Goal: Information Seeking & Learning: Learn about a topic

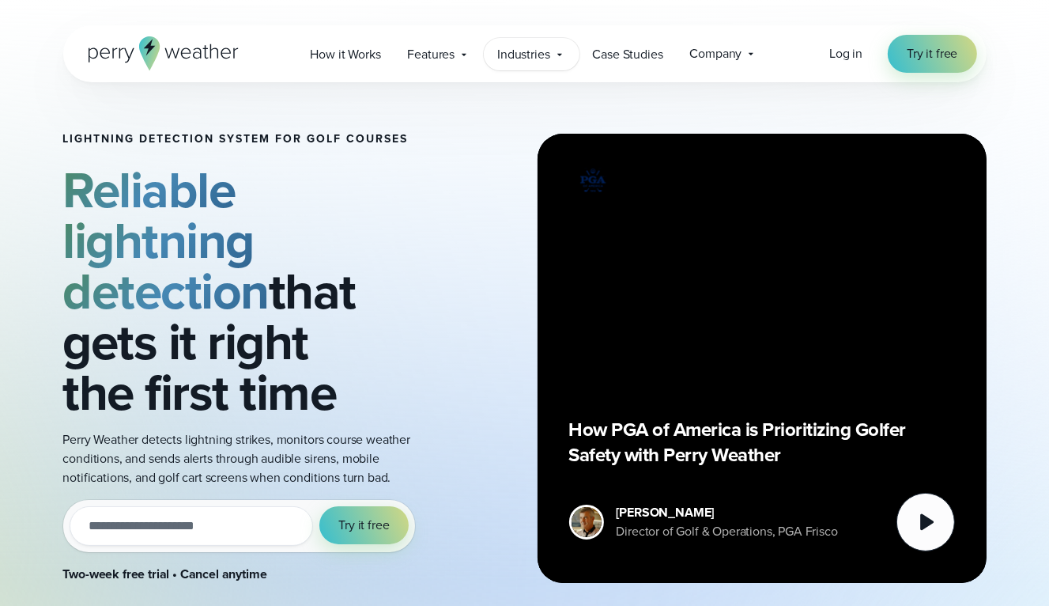
click at [549, 58] on icon at bounding box center [559, 54] width 13 height 13
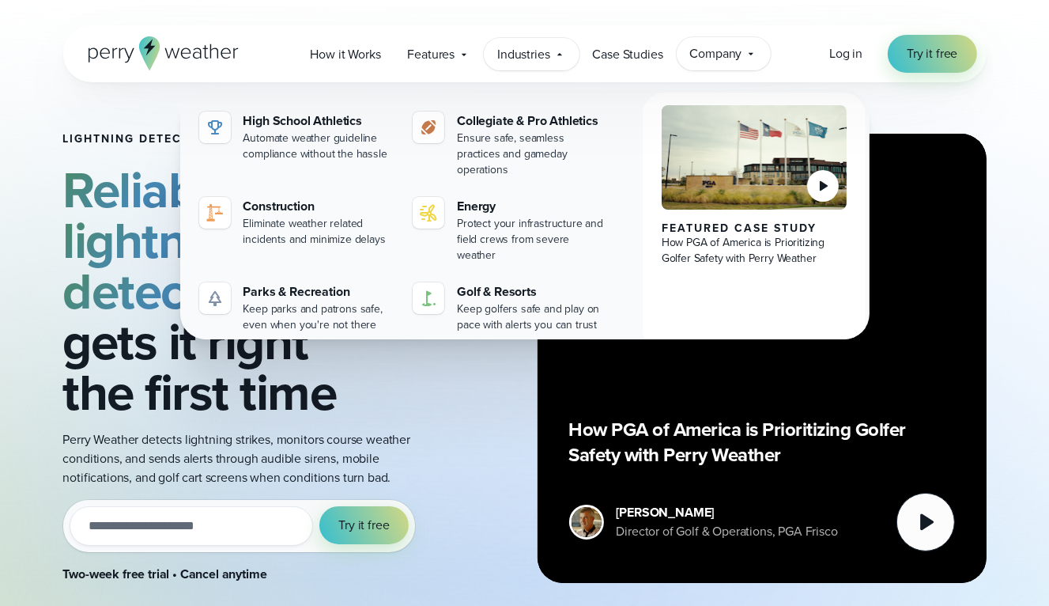
click at [549, 54] on icon at bounding box center [751, 54] width 5 height 2
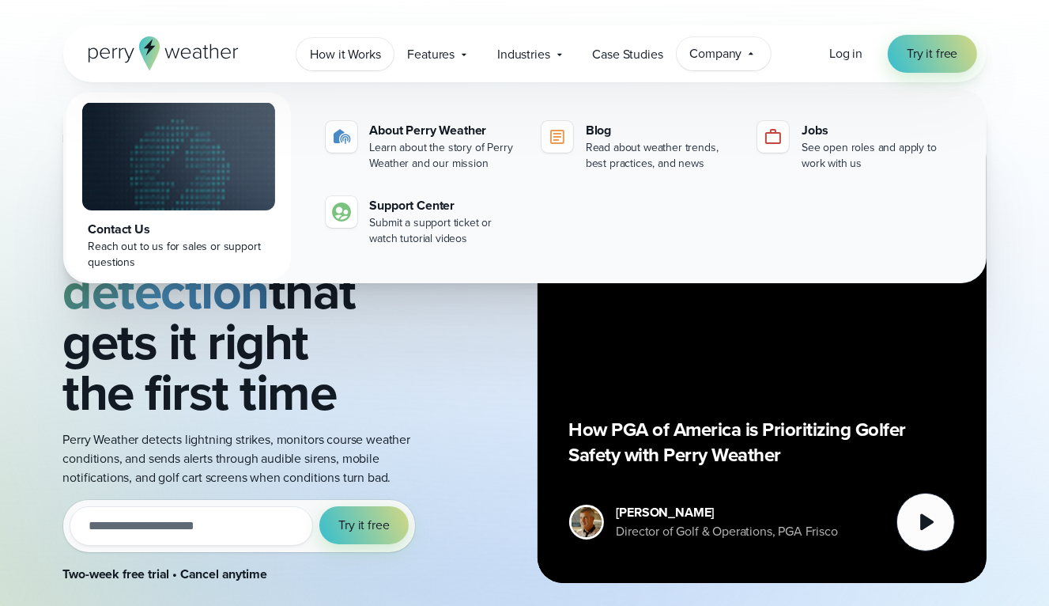
click at [343, 51] on span "How it Works" at bounding box center [345, 54] width 70 height 19
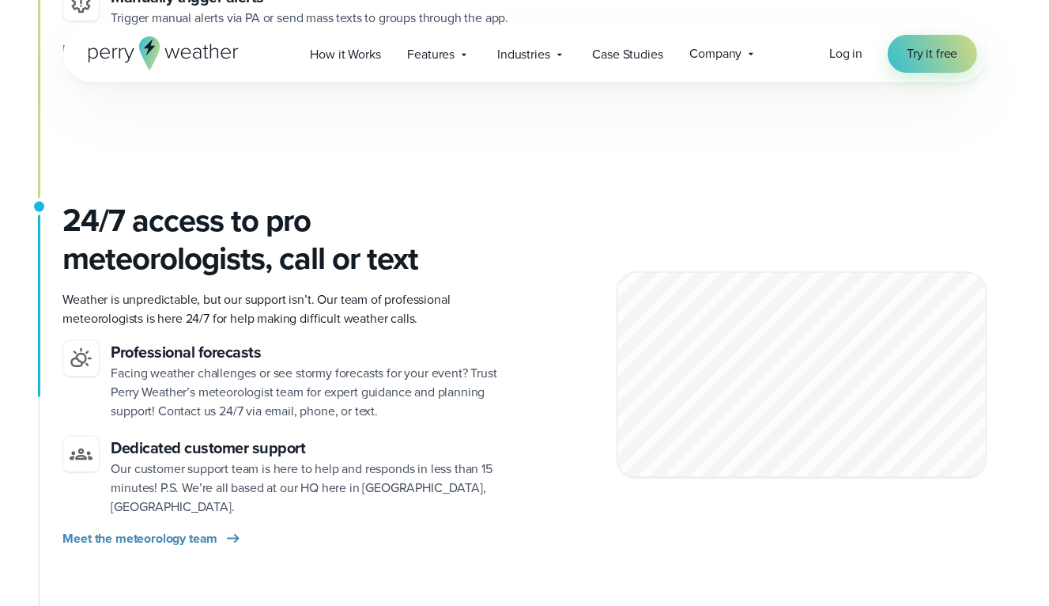
scroll to position [2065, 0]
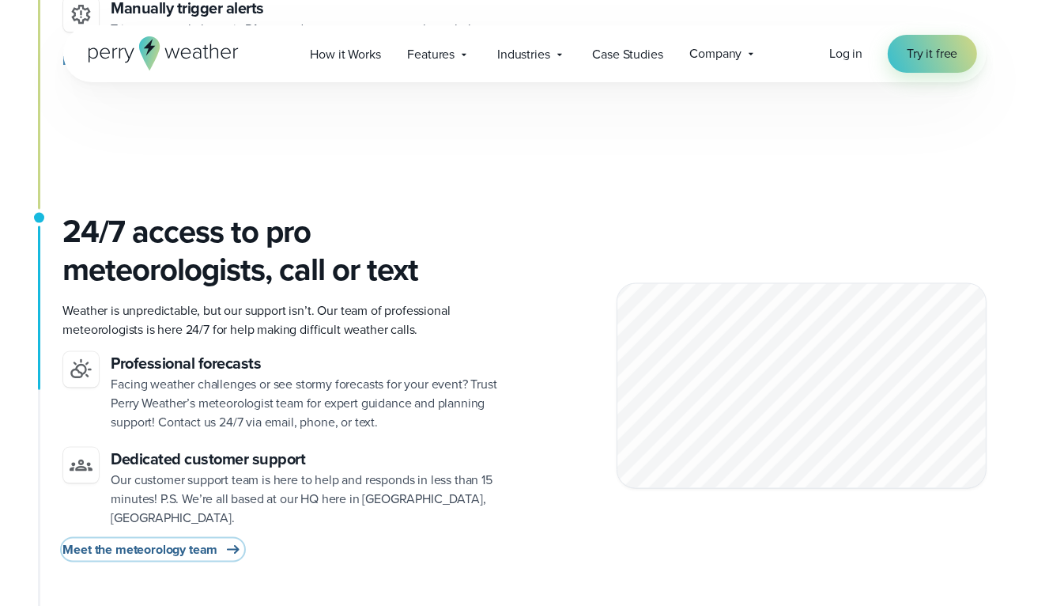
click at [150, 540] on span "Meet the meteorology team" at bounding box center [140, 549] width 155 height 19
